Goal: Find contact information: Find contact information

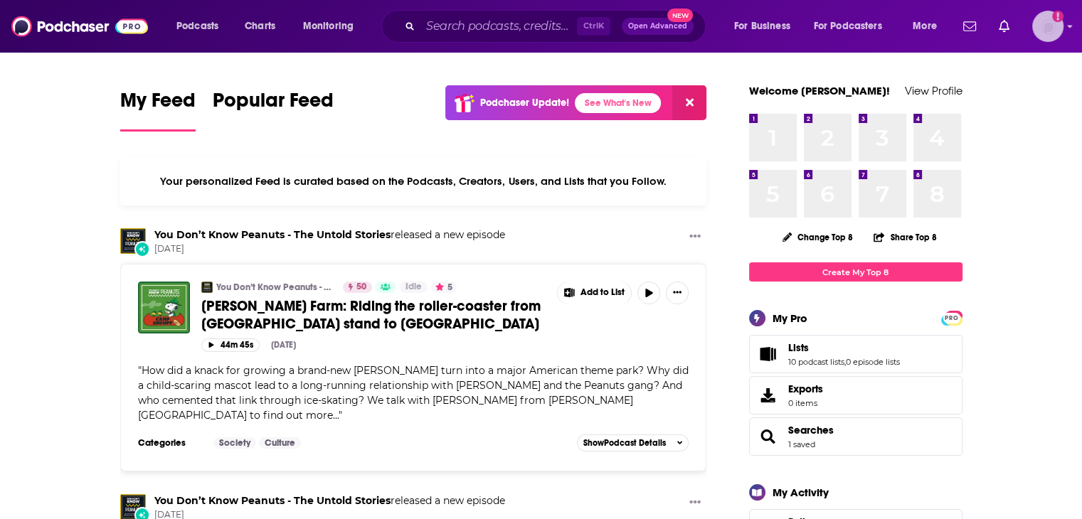
click at [1058, 16] on icon "Add a profile image" at bounding box center [1057, 16] width 3 height 8
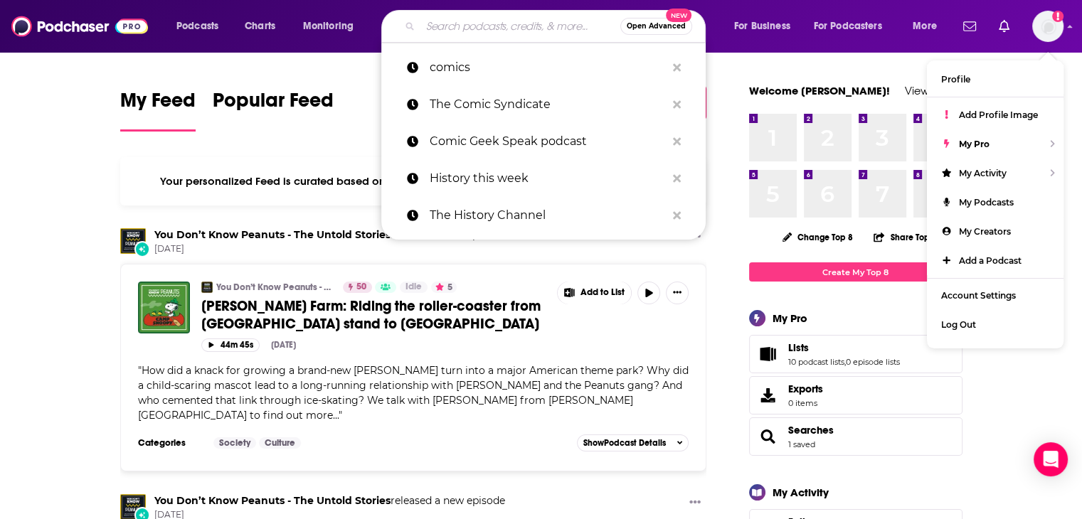
click at [434, 21] on input "Search podcasts, credits, & more..." at bounding box center [520, 26] width 200 height 23
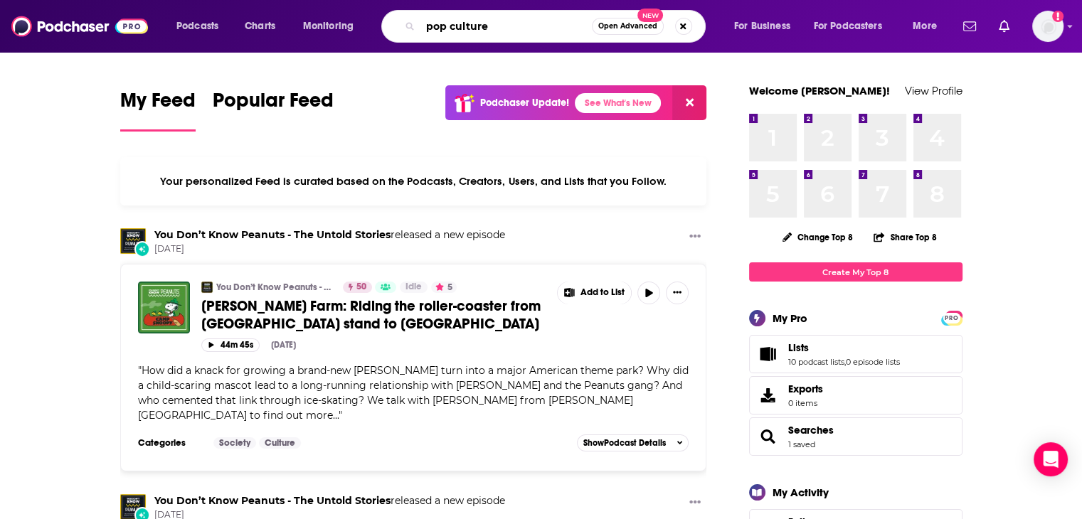
type input "pop culture"
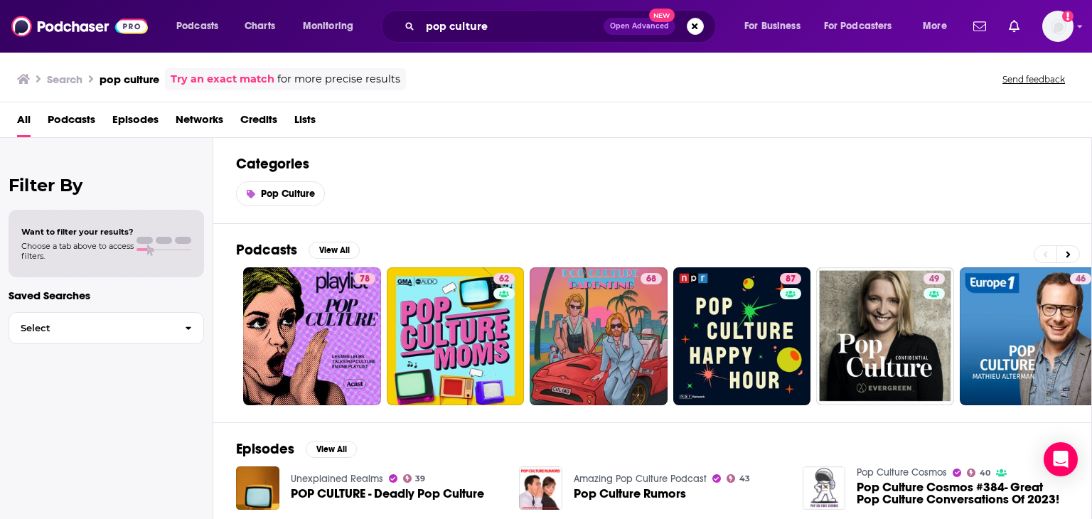
click at [68, 117] on span "Podcasts" at bounding box center [72, 122] width 48 height 29
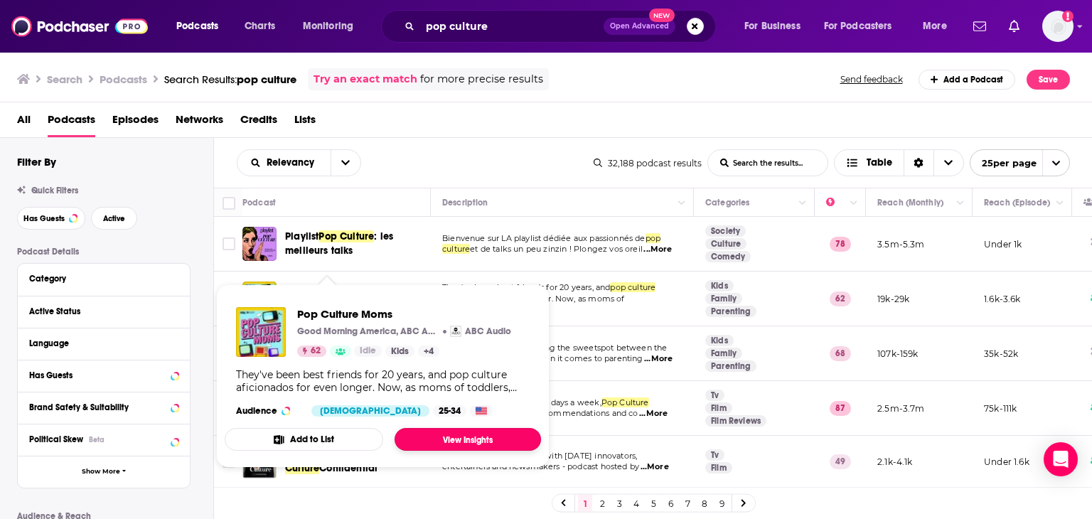
click at [456, 440] on link "View Insights" at bounding box center [468, 439] width 147 height 23
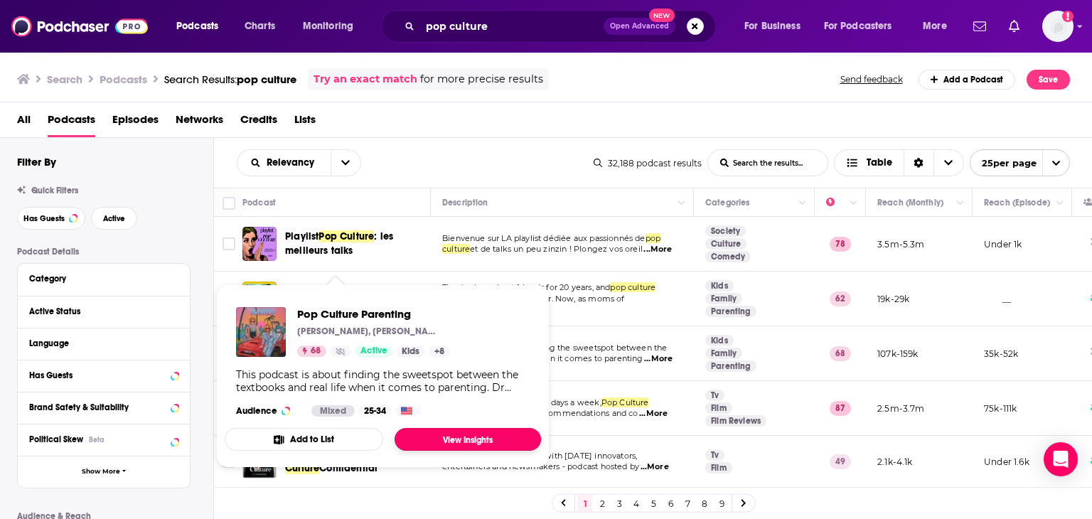
click at [457, 435] on link "View Insights" at bounding box center [468, 439] width 147 height 23
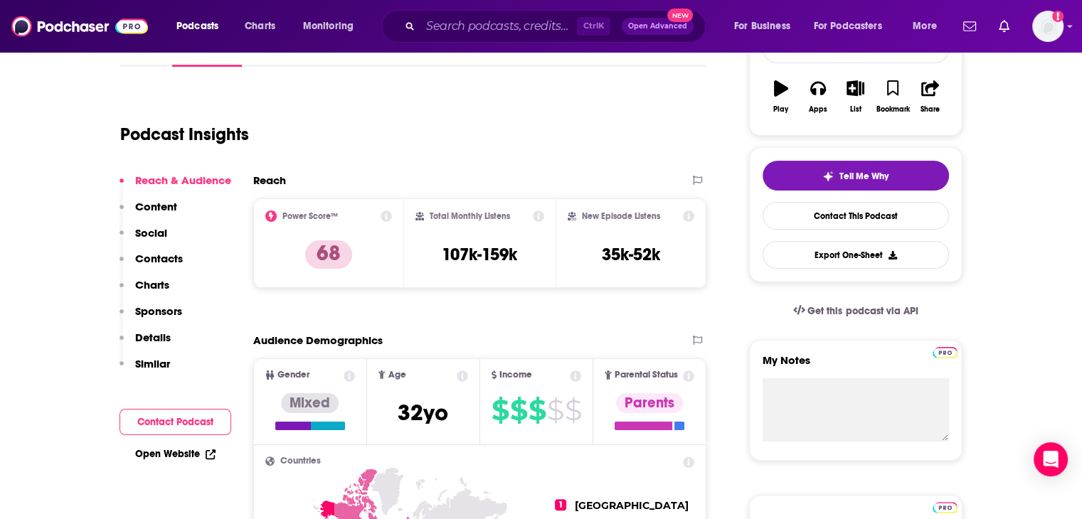
scroll to position [86, 0]
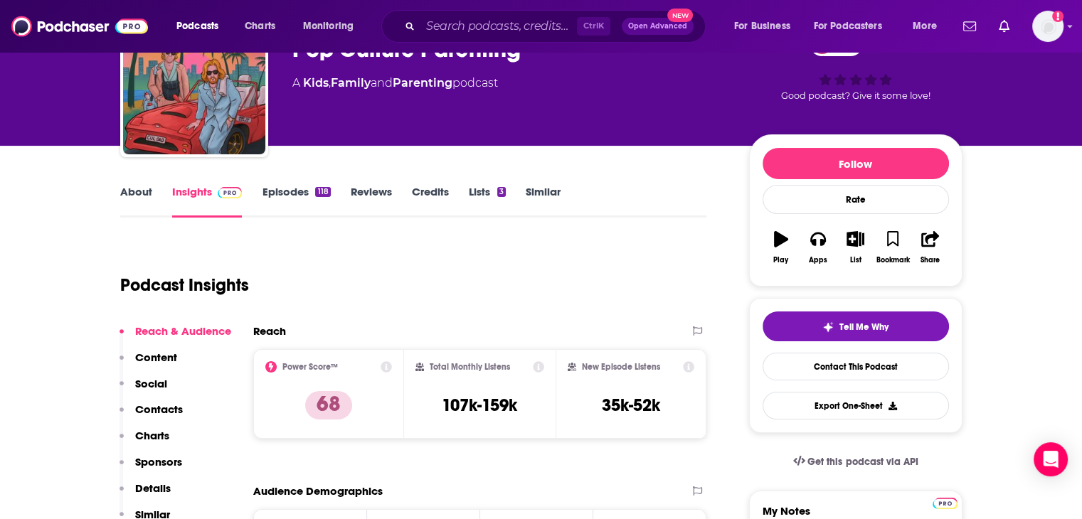
click at [287, 193] on link "Episodes 118" at bounding box center [296, 201] width 68 height 33
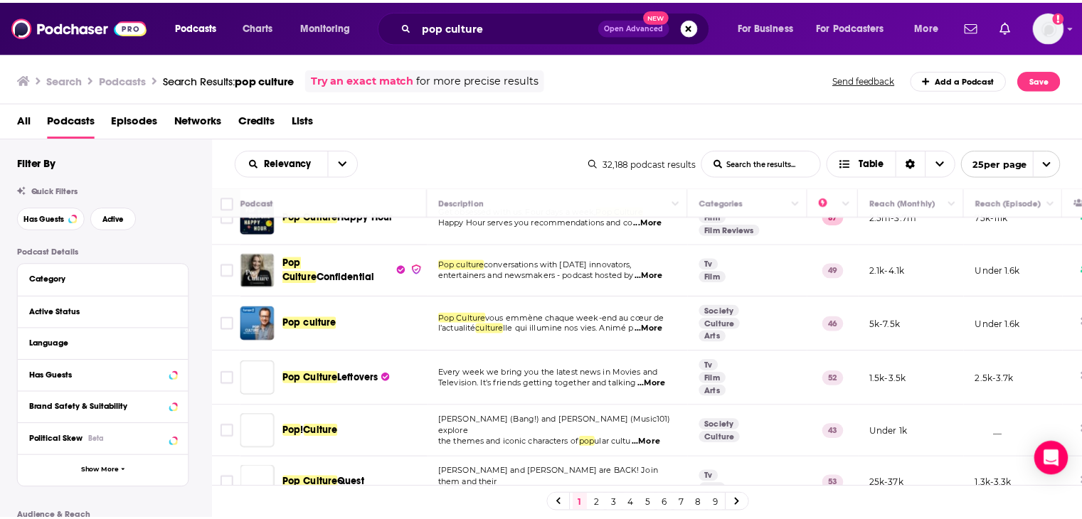
scroll to position [156, 0]
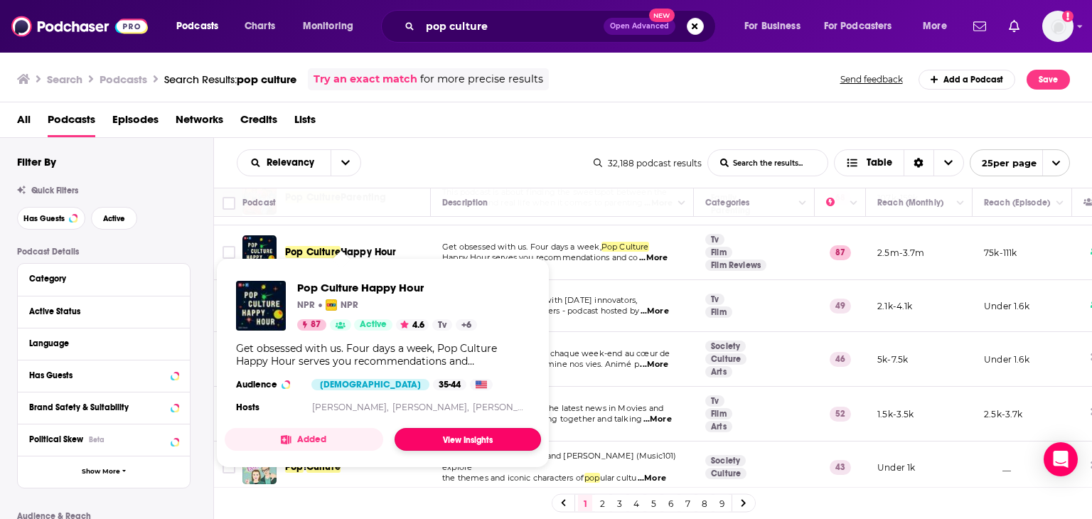
click at [431, 442] on link "View Insights" at bounding box center [468, 439] width 147 height 23
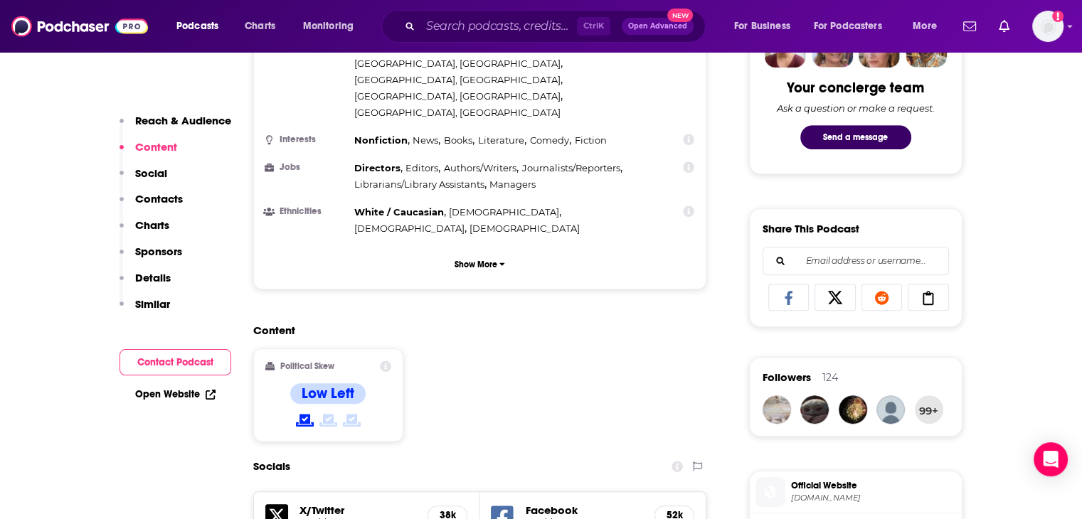
scroll to position [929, 0]
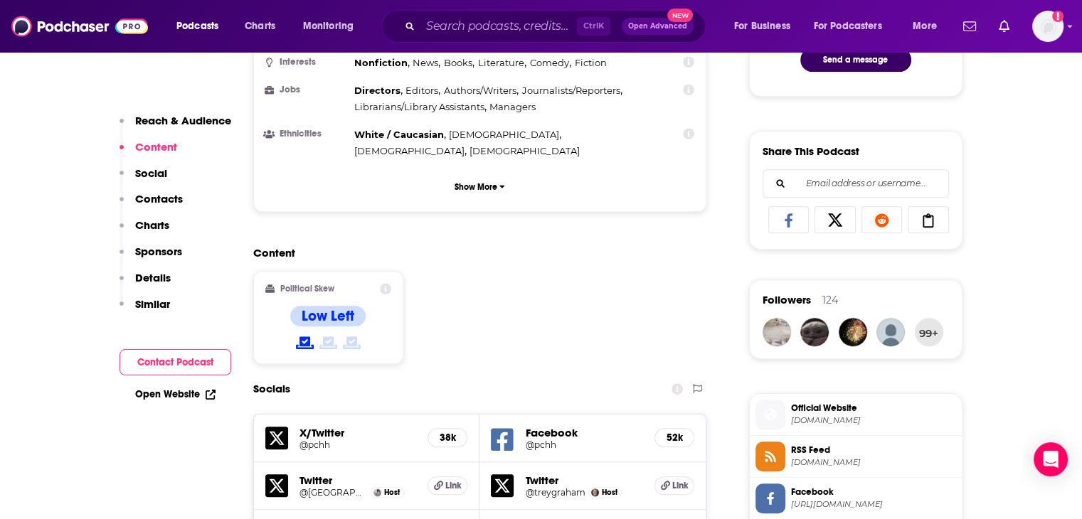
click at [161, 364] on button "Contact Podcast" at bounding box center [175, 362] width 112 height 26
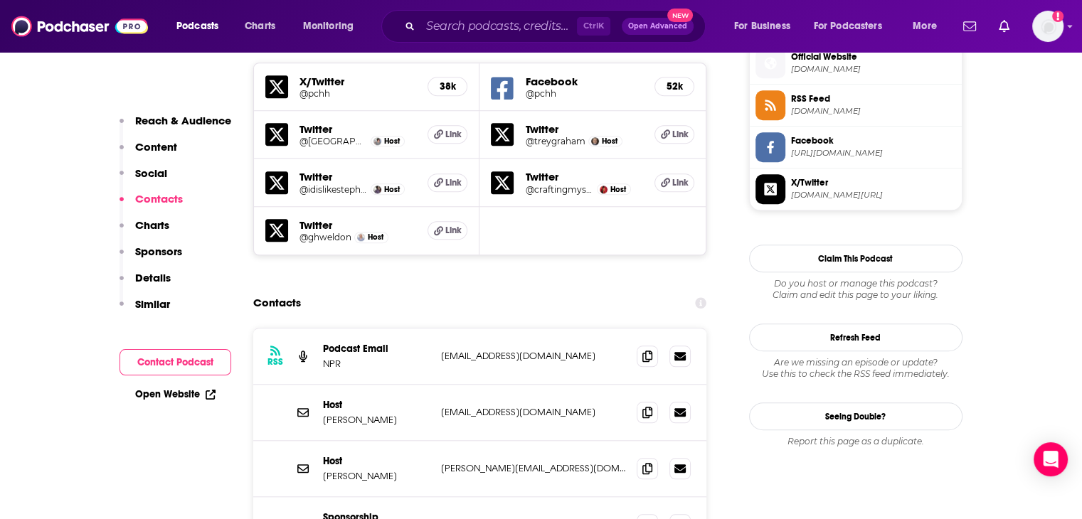
scroll to position [1286, 0]
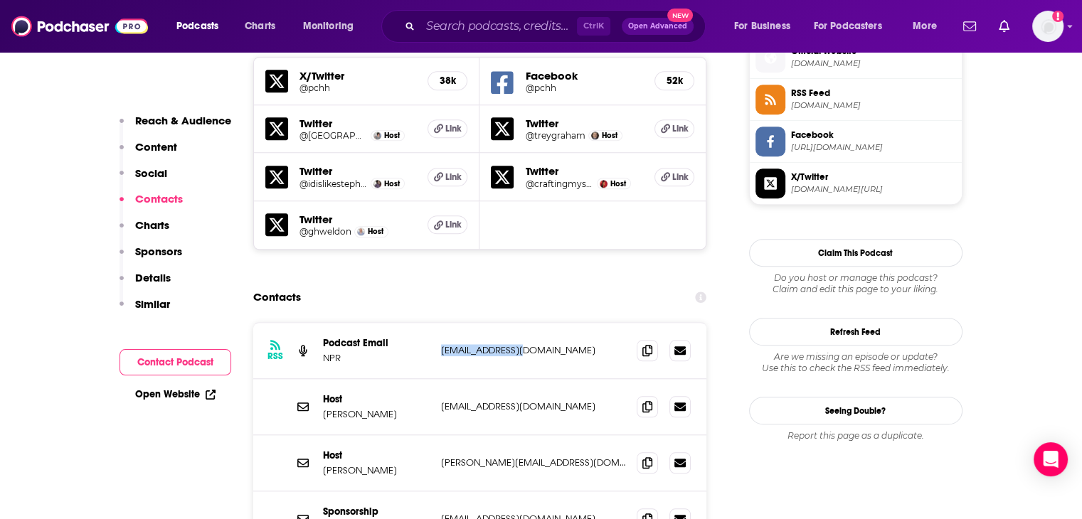
drag, startPoint x: 529, startPoint y: 261, endPoint x: 438, endPoint y: 262, distance: 91.0
click at [438, 323] on div "RSS Podcast Email NPR [EMAIL_ADDRESS][DOMAIN_NAME] [EMAIL_ADDRESS][DOMAIN_NAME]" at bounding box center [480, 351] width 454 height 56
copy p "[EMAIL_ADDRESS][DOMAIN_NAME]"
